Goal: Task Accomplishment & Management: Complete application form

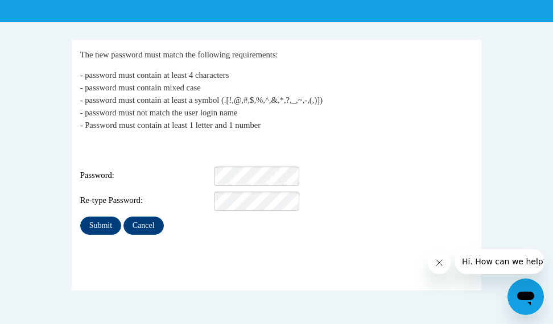
scroll to position [192, 0]
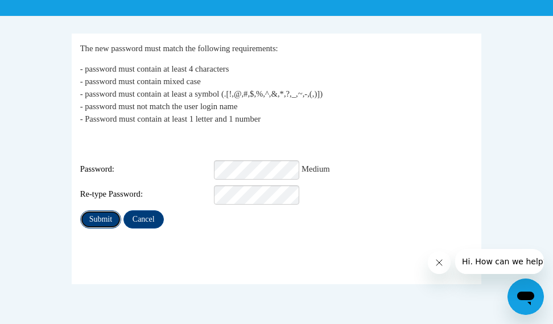
click at [103, 210] on input "Submit" at bounding box center [100, 219] width 41 height 18
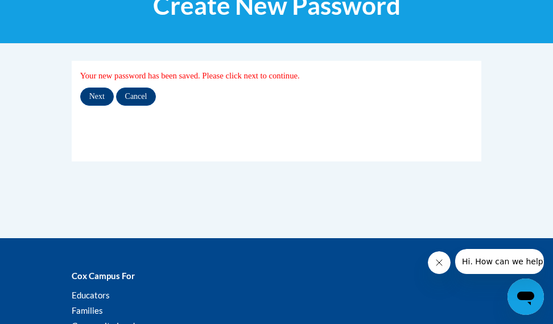
scroll to position [166, 0]
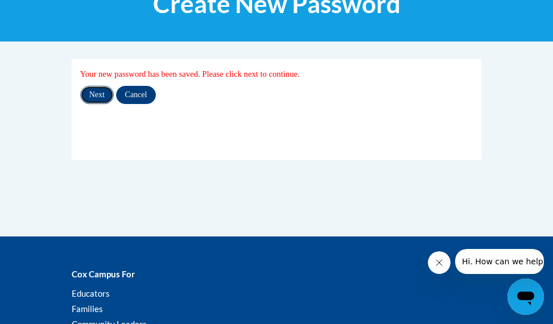
click at [97, 95] on input "Next" at bounding box center [97, 95] width 34 height 18
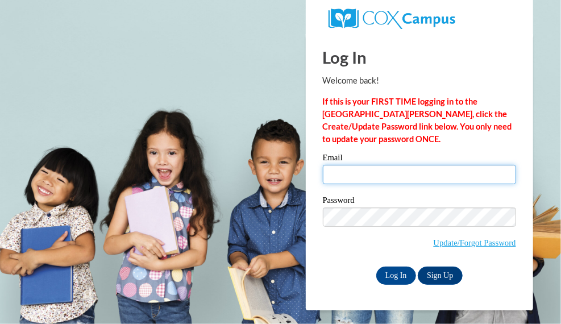
click at [352, 175] on input "Email" at bounding box center [419, 174] width 193 height 19
type input "[EMAIL_ADDRESS][DOMAIN_NAME]"
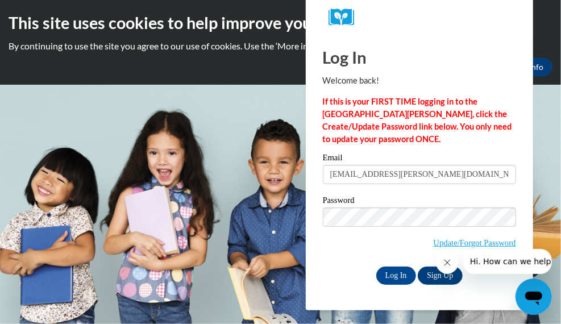
click at [327, 247] on span "Update/Forgot Password" at bounding box center [419, 231] width 193 height 47
click at [400, 273] on input "Log In" at bounding box center [396, 276] width 40 height 18
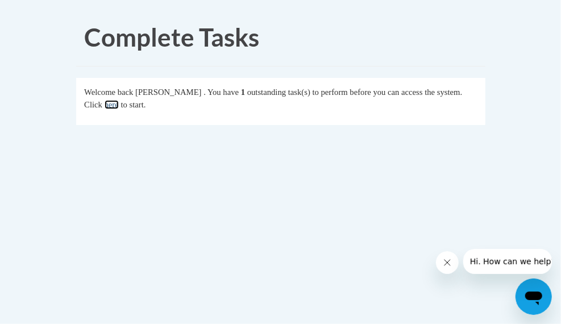
click at [119, 105] on link "here" at bounding box center [112, 104] width 14 height 9
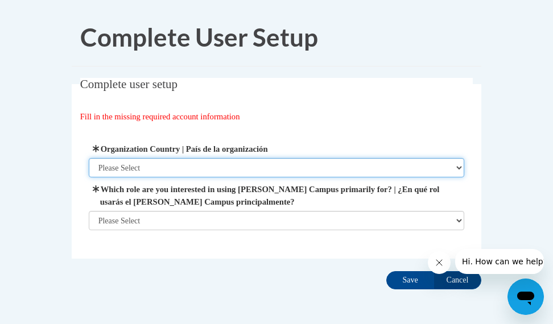
click at [262, 168] on select "Please Select [GEOGRAPHIC_DATA] | [GEOGRAPHIC_DATA] Outside of [GEOGRAPHIC_DATA…" at bounding box center [277, 167] width 376 height 19
select select "ad49bcad-a171-4b2e-b99c-48b446064914"
click at [89, 158] on select "Please Select [GEOGRAPHIC_DATA] | [GEOGRAPHIC_DATA] Outside of [GEOGRAPHIC_DATA…" at bounding box center [277, 167] width 376 height 19
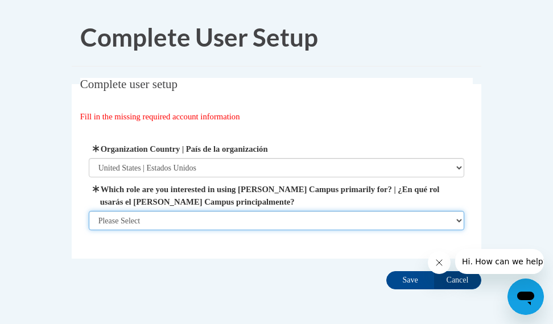
click at [321, 227] on select "Please Select College/University | Colegio/Universidad Community/Nonprofit Part…" at bounding box center [277, 220] width 376 height 19
select select "fbf2d438-af2f-41f8-98f1-81c410e29de3"
click at [89, 230] on select "Please Select College/University | Colegio/Universidad Community/Nonprofit Part…" at bounding box center [277, 220] width 376 height 19
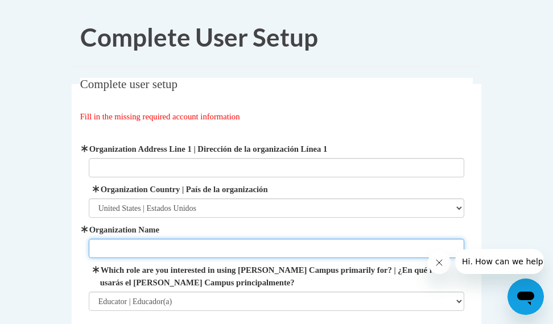
click at [273, 254] on input "Organization Name" at bounding box center [277, 248] width 376 height 19
type input "Atlanta Public Schools"
type input "2869 STONEWALL LN SW"
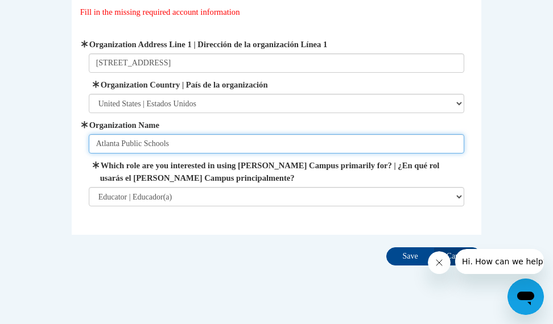
scroll to position [106, 0]
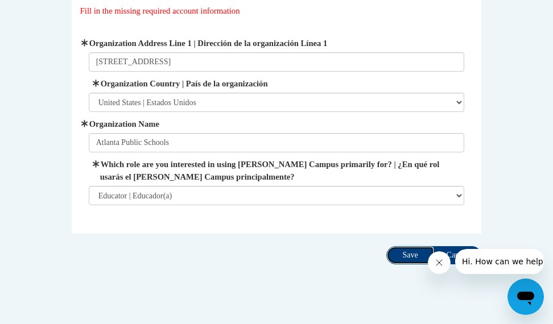
click at [406, 252] on input "Save" at bounding box center [410, 255] width 48 height 18
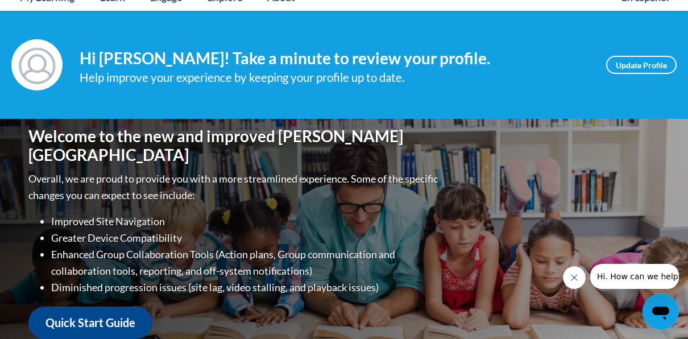
scroll to position [145, 0]
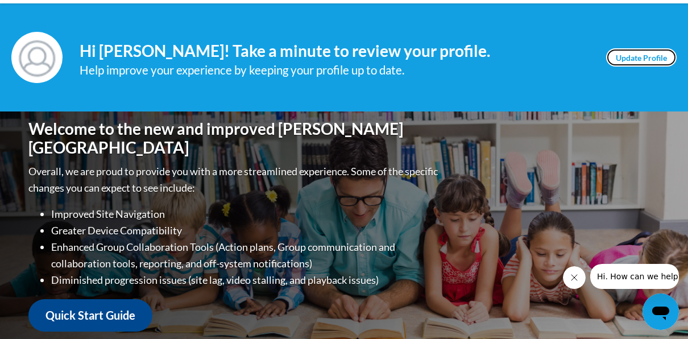
click at [552, 56] on link "Update Profile" at bounding box center [641, 57] width 70 height 18
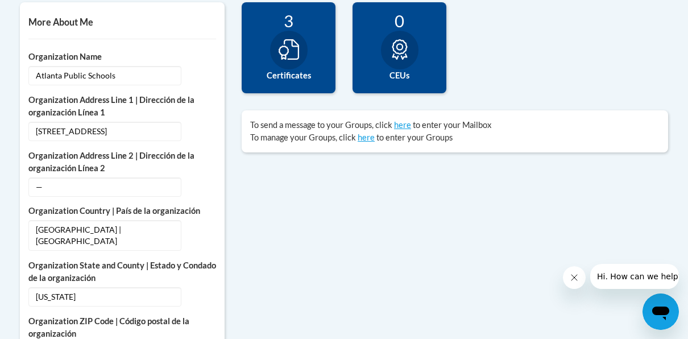
scroll to position [411, 0]
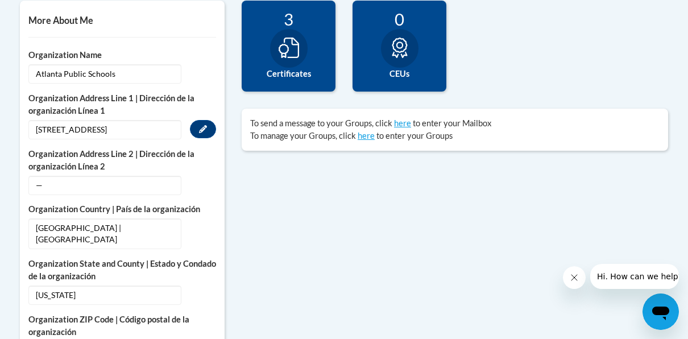
click at [152, 123] on span "2869 STONEWALL LN SW" at bounding box center [104, 129] width 153 height 19
click at [143, 128] on span "2869 STONEWALL LN SW" at bounding box center [104, 129] width 153 height 19
click at [197, 128] on button "Edit" at bounding box center [203, 129] width 26 height 18
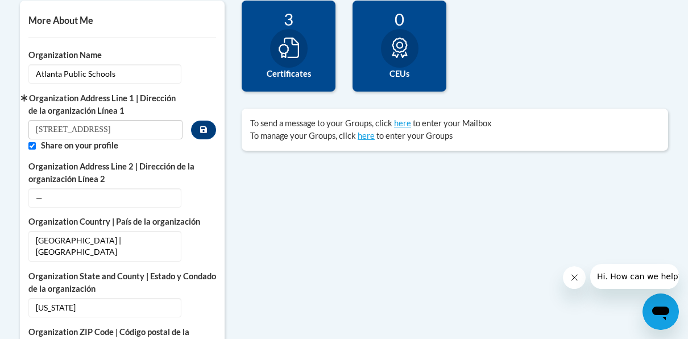
click at [146, 135] on input "2869 STONEWALL LN SW" at bounding box center [105, 129] width 154 height 19
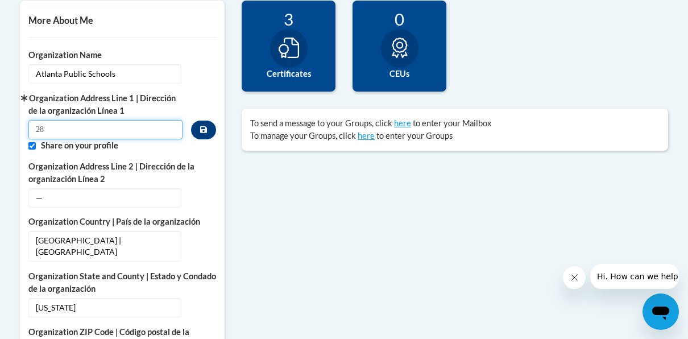
type input "2"
type input "803 Briarcliff Rd. NE. Atlanta GA 30306"
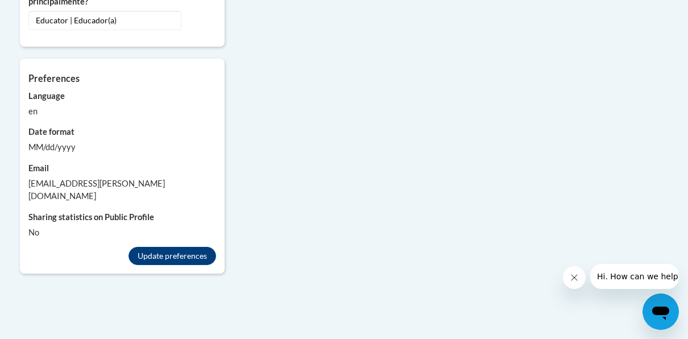
scroll to position [1064, 0]
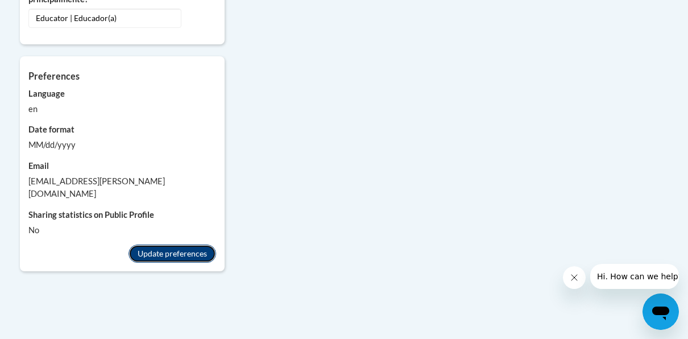
click at [205, 244] on button "Update preferences" at bounding box center [172, 253] width 88 height 18
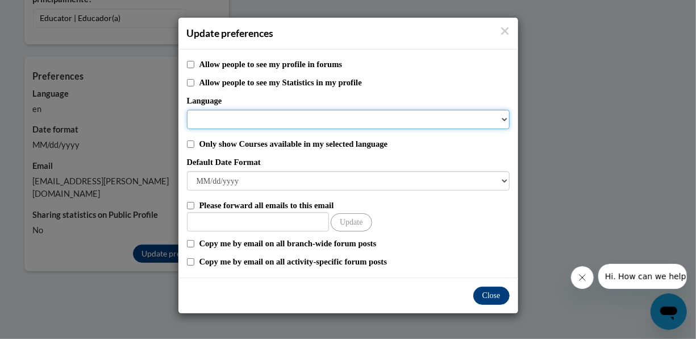
click at [504, 125] on select "Language" at bounding box center [348, 119] width 323 height 19
click at [503, 119] on select "Language" at bounding box center [348, 119] width 323 height 19
click at [501, 115] on select "Language" at bounding box center [348, 119] width 323 height 19
drag, startPoint x: 501, startPoint y: 115, endPoint x: 204, endPoint y: 59, distance: 302.1
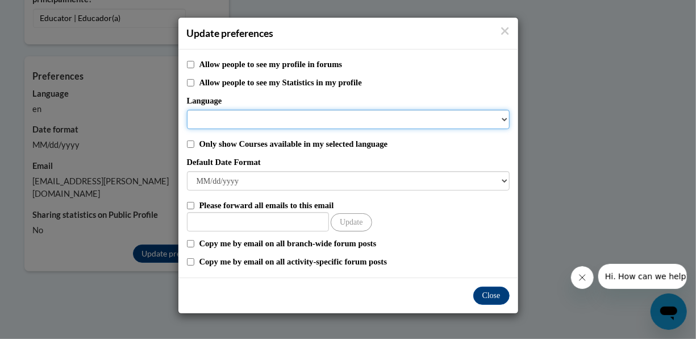
click at [204, 59] on div "Allow people to see my profile in forums Allow people to see my Statistics in m…" at bounding box center [349, 163] width 340 height 228
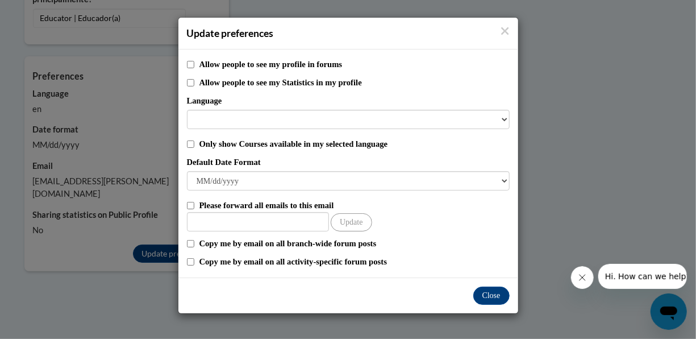
click at [186, 65] on div "Allow people to see my profile in forums Allow people to see my Statistics in m…" at bounding box center [349, 163] width 340 height 228
click at [190, 61] on input "Allow people to see my profile in forums" at bounding box center [190, 64] width 7 height 7
checkbox input "true"
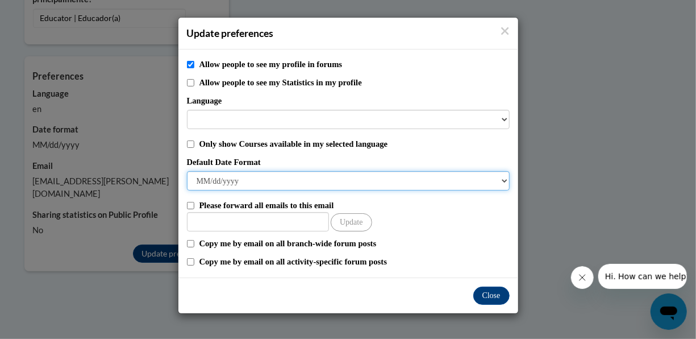
click at [266, 179] on select "M/d/yyyy M/d/yy MM/dd/yy MM/dd/yyyy yy/MM/dd yyyy-MM-dd dd-MMM-yyyy dd/MM/yyyy …" at bounding box center [348, 180] width 323 height 19
click at [278, 185] on select "M/d/yyyy M/d/yy MM/dd/yy MM/dd/yyyy yy/MM/dd yyyy-MM-dd dd-MMM-yyyy dd/MM/yyyy …" at bounding box center [348, 180] width 323 height 19
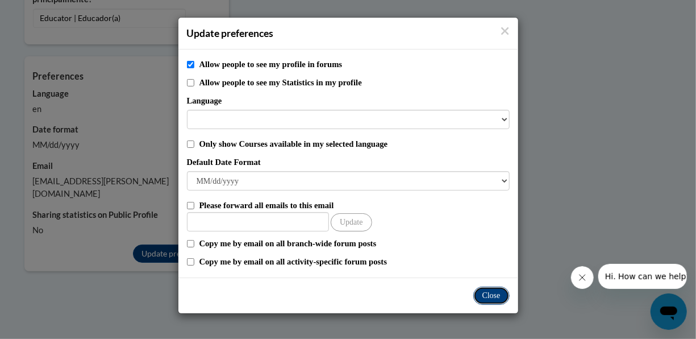
click at [487, 295] on button "Close" at bounding box center [492, 296] width 36 height 18
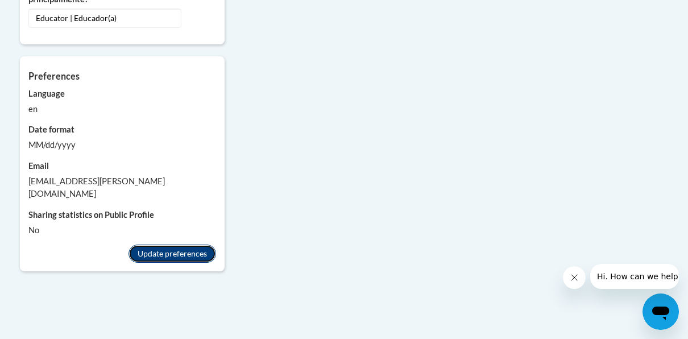
click at [189, 244] on button "Update preferences" at bounding box center [172, 253] width 88 height 18
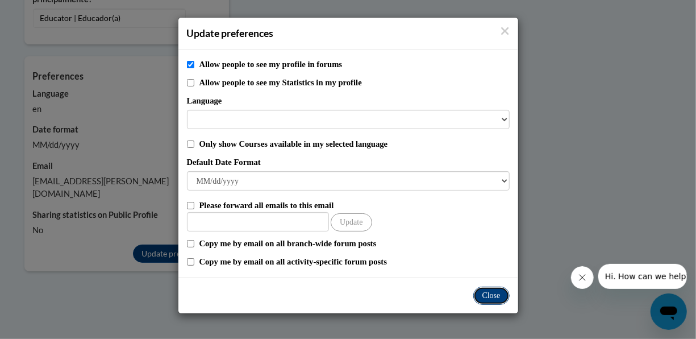
click at [490, 297] on button "Close" at bounding box center [492, 296] width 36 height 18
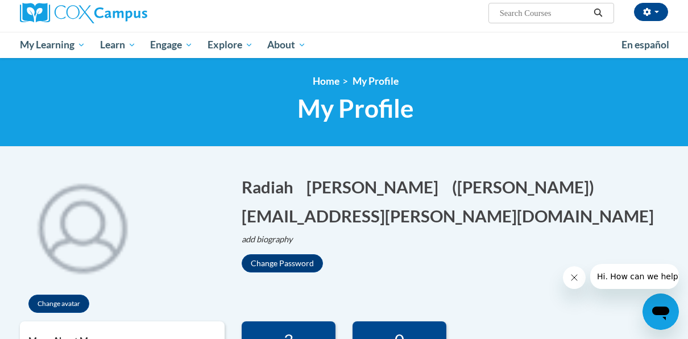
scroll to position [67, 0]
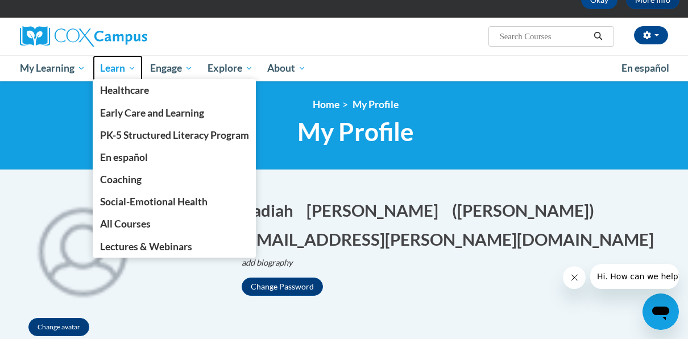
click at [121, 68] on span "Learn" at bounding box center [118, 68] width 36 height 14
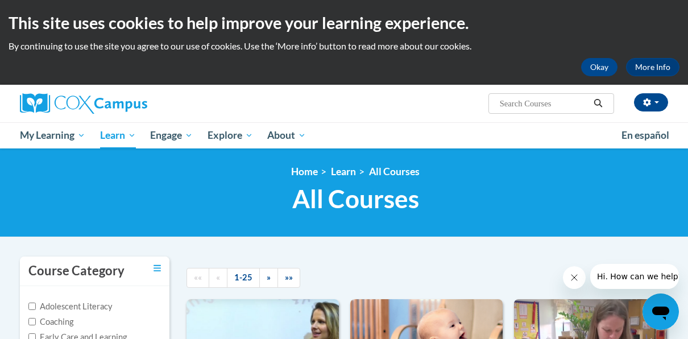
click at [518, 105] on input "Search..." at bounding box center [544, 104] width 91 height 14
type input "gmas test"
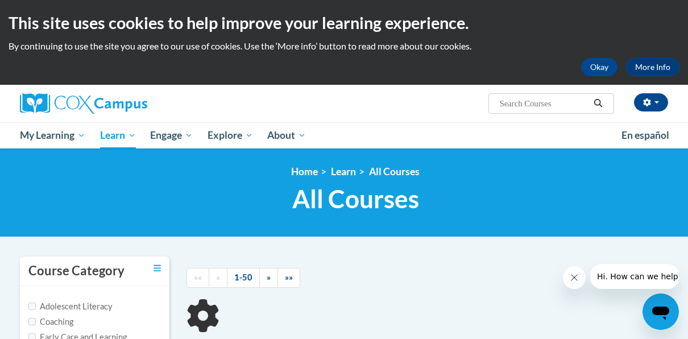
type input "gmas test"
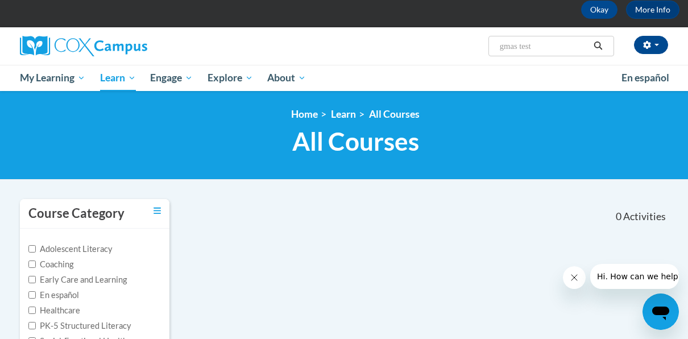
scroll to position [56, 0]
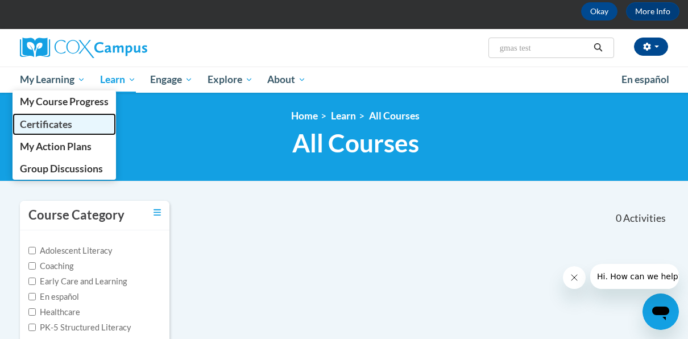
click at [46, 121] on span "Certificates" at bounding box center [46, 124] width 52 height 12
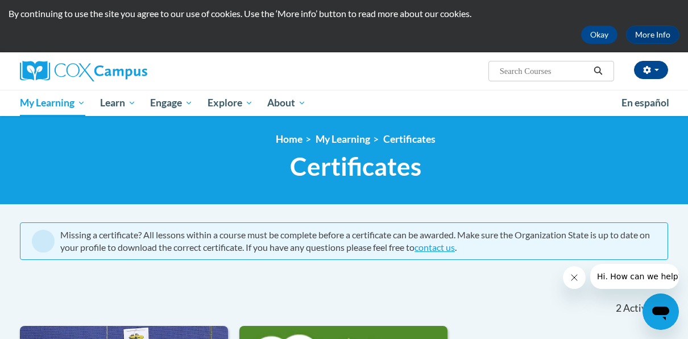
scroll to position [30, 0]
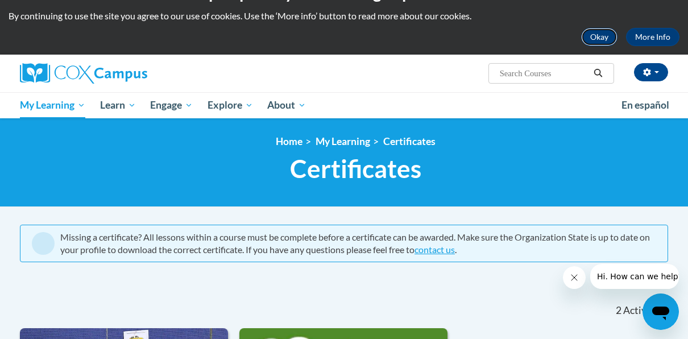
click at [598, 40] on button "Okay" at bounding box center [599, 37] width 36 height 18
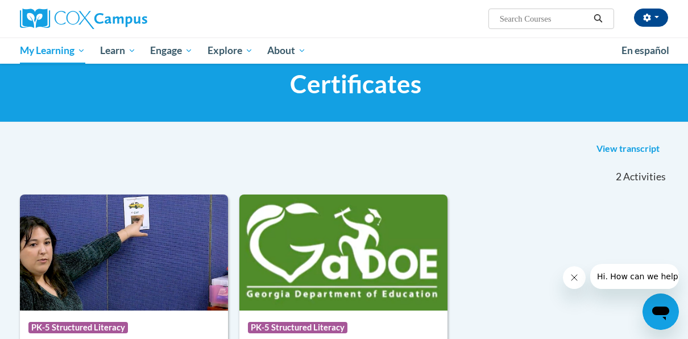
scroll to position [0, 0]
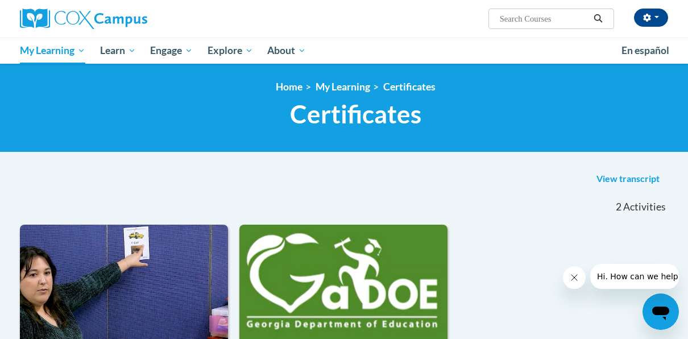
click at [544, 19] on input "Search..." at bounding box center [544, 19] width 91 height 14
type input "gmas test"
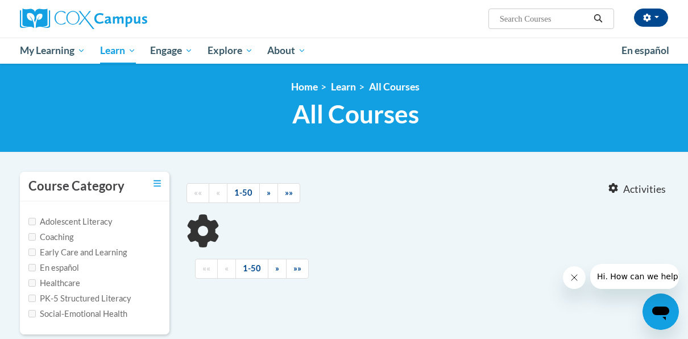
type input "gmas test"
